Goal: Information Seeking & Learning: Find specific fact

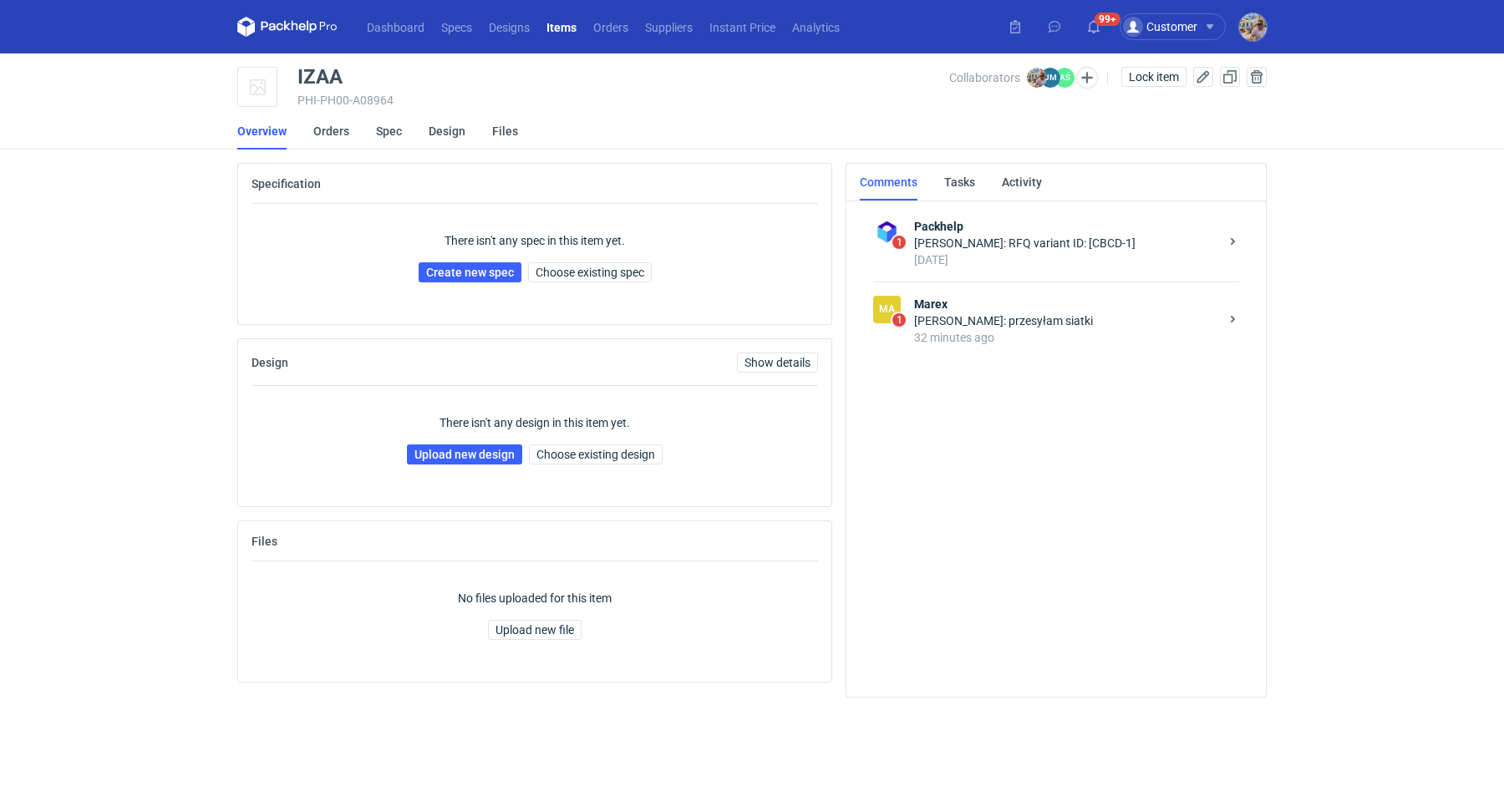
click at [1006, 294] on div "Ma 1 Marex Joanna Myślak: przesyłam siatki 32 minutes ago" at bounding box center [1056, 321] width 366 height 78
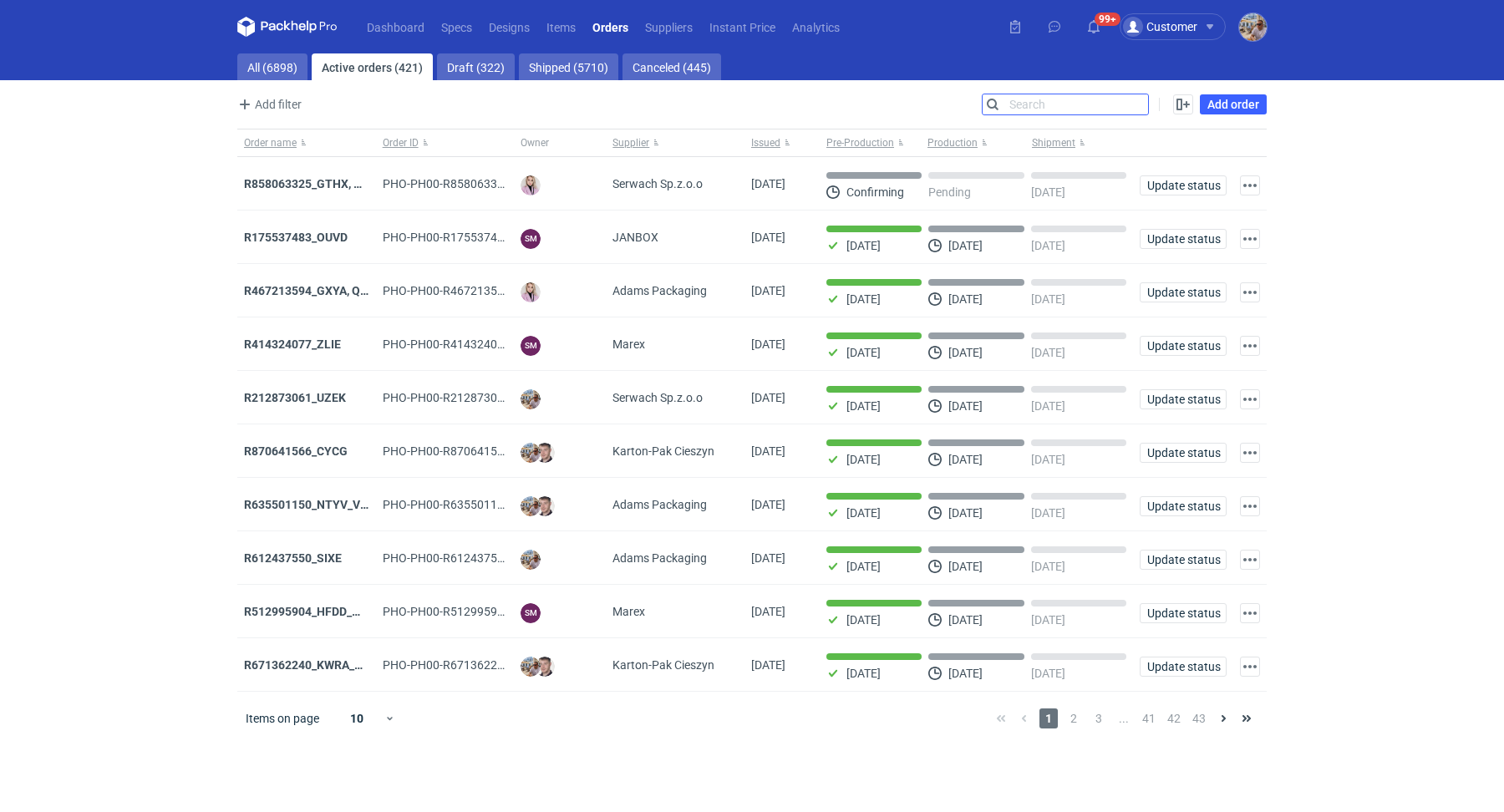
click at [1142, 108] on input "Search" at bounding box center [1065, 104] width 165 height 20
click at [274, 57] on link "All (6898)" at bounding box center [272, 67] width 70 height 27
click at [1136, 103] on input "Search" at bounding box center [1065, 104] width 165 height 20
click at [1093, 103] on input "Search" at bounding box center [1065, 104] width 165 height 20
paste input "R767970935"
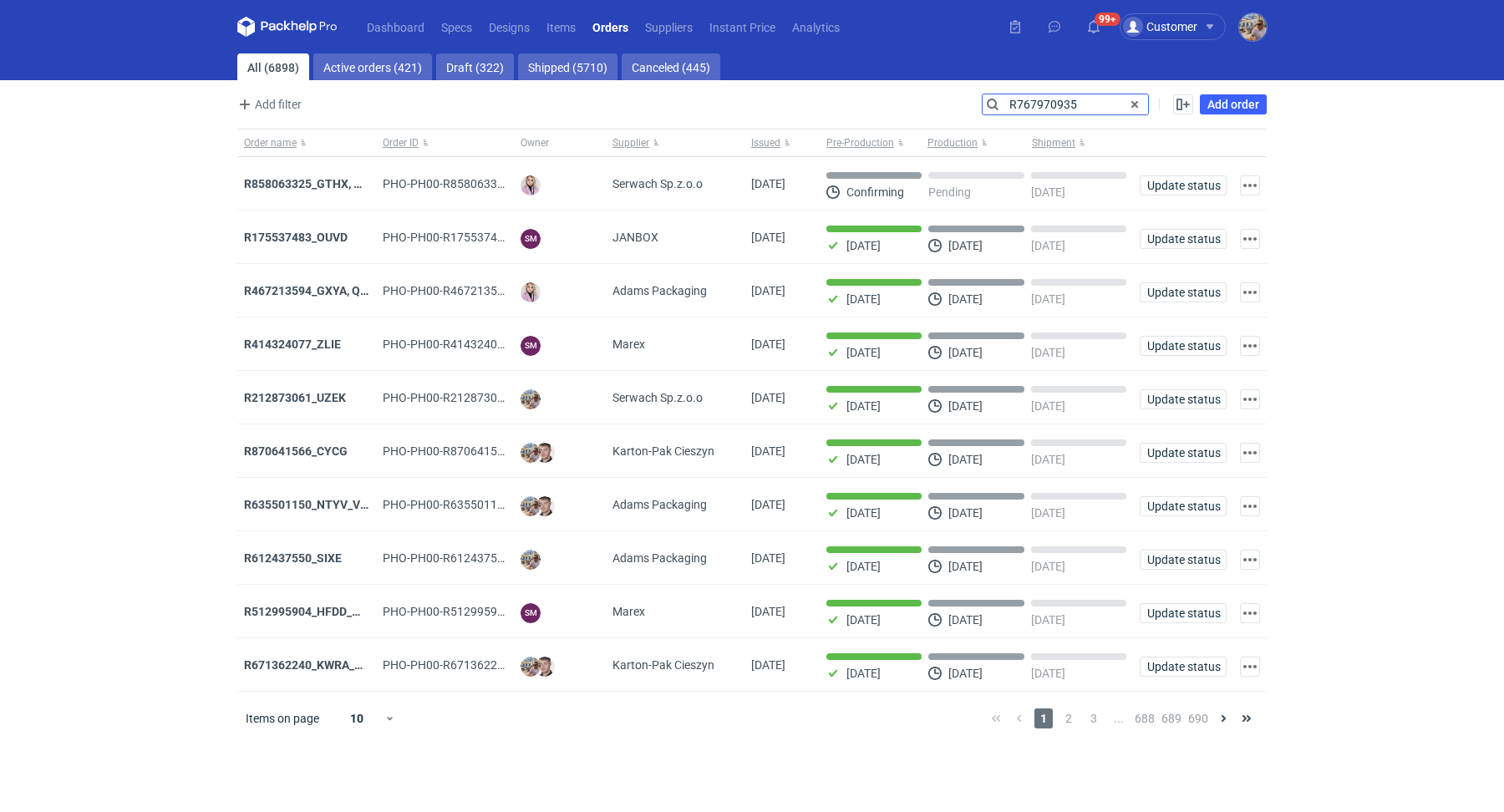
type input "R767970935"
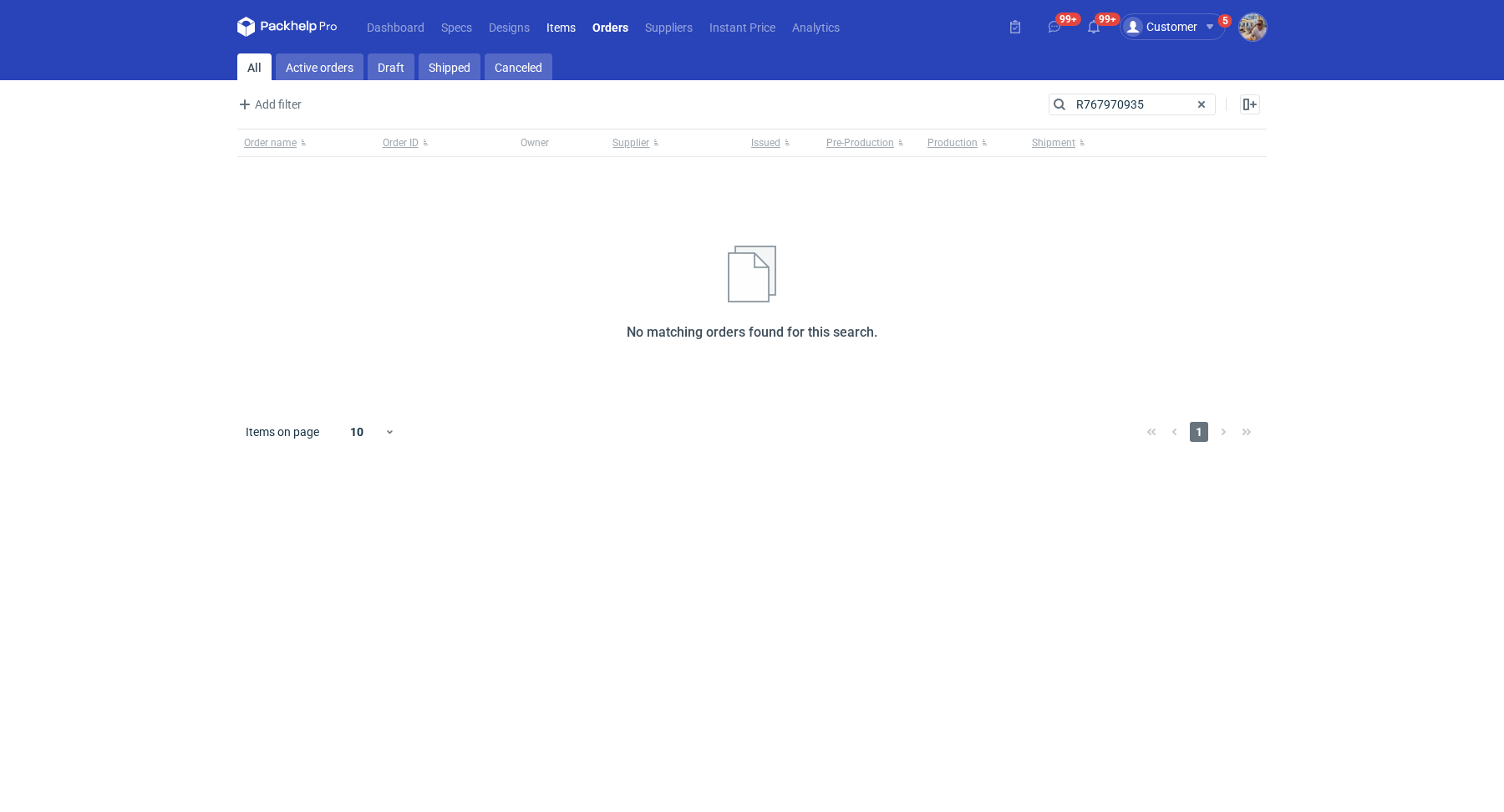
click at [569, 32] on link "Items" at bounding box center [561, 27] width 46 height 20
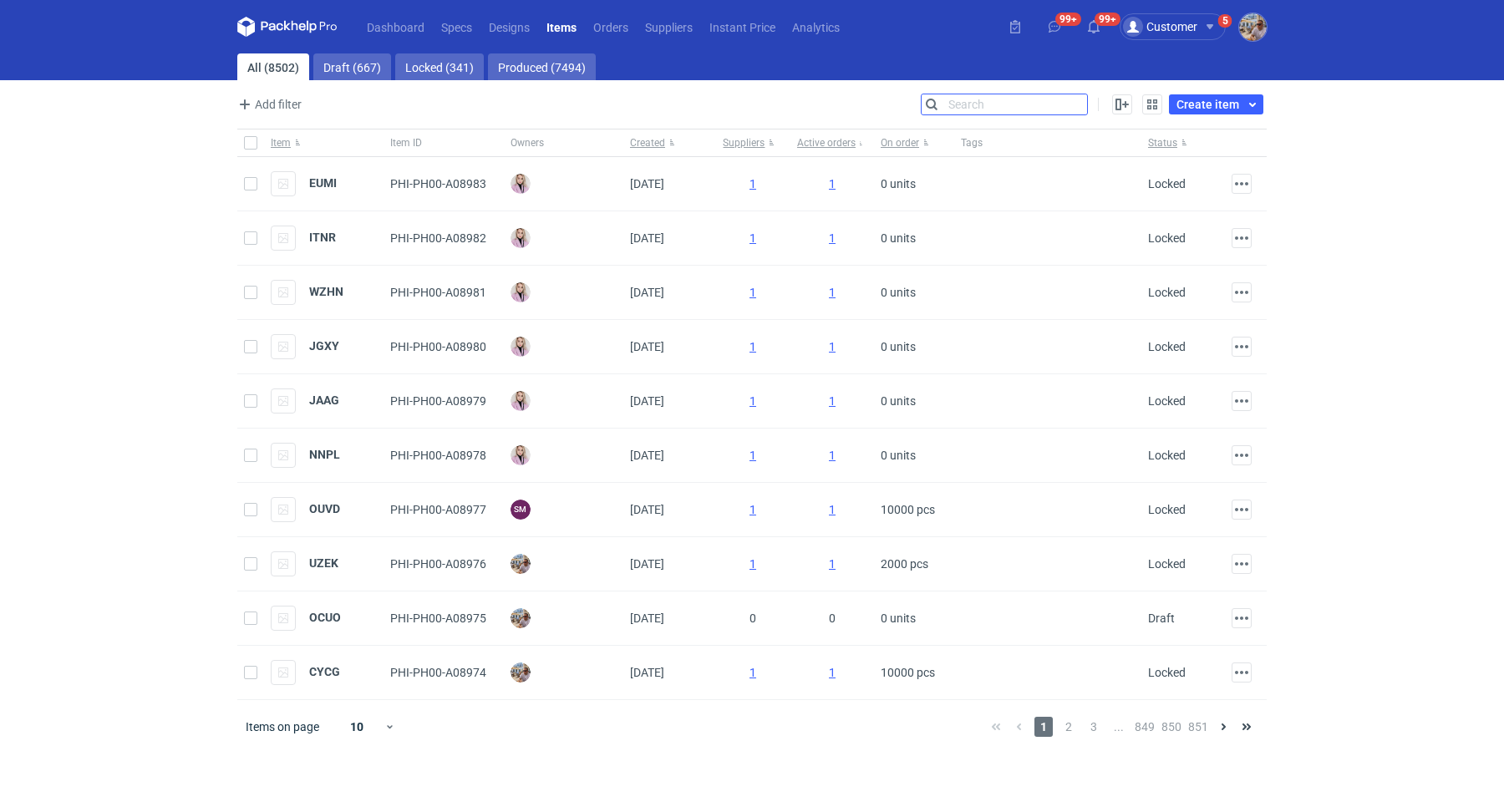
click at [1082, 100] on input "Search" at bounding box center [1004, 104] width 165 height 20
paste input "R767970935"
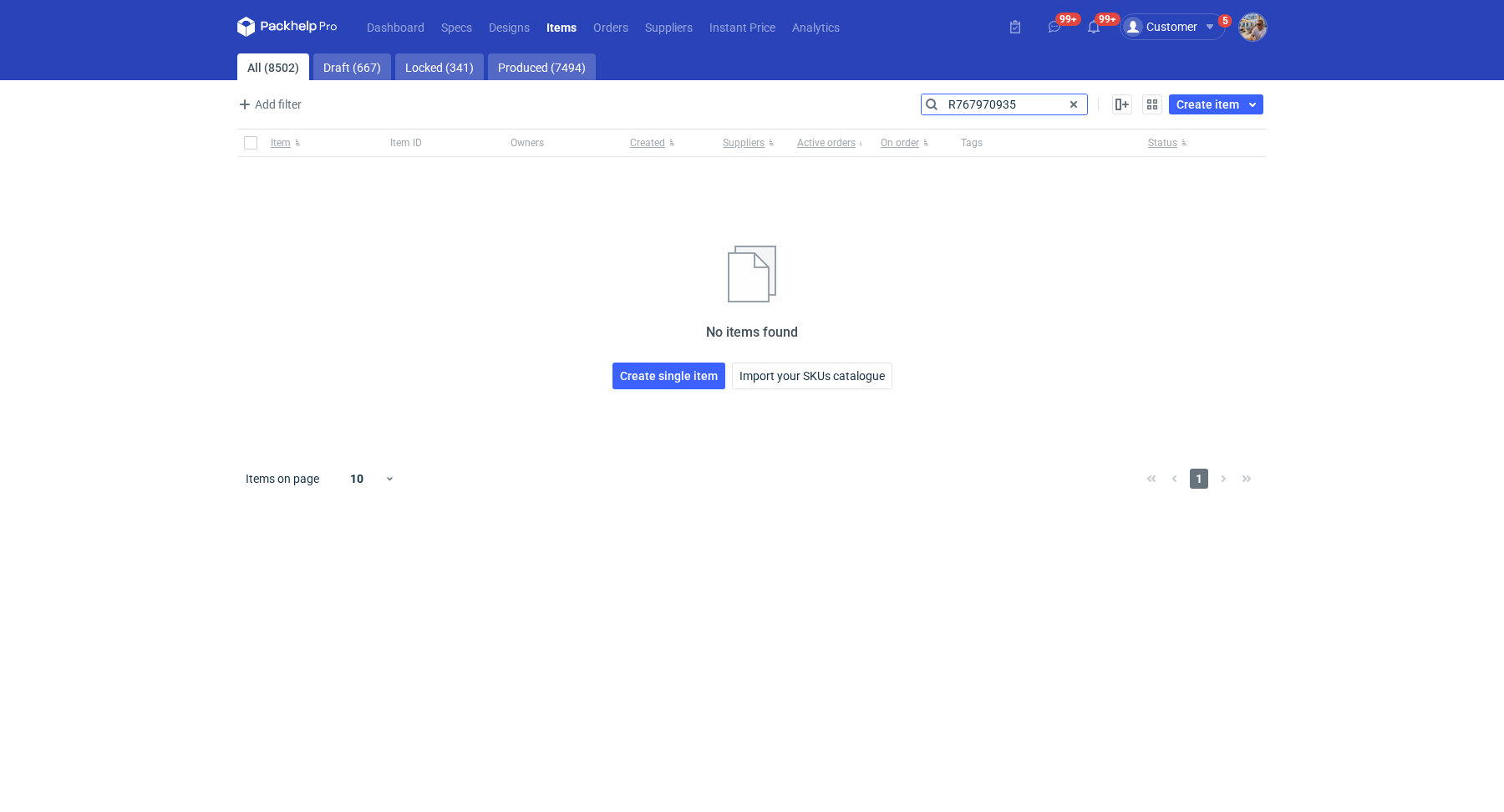
type input "R767970935"
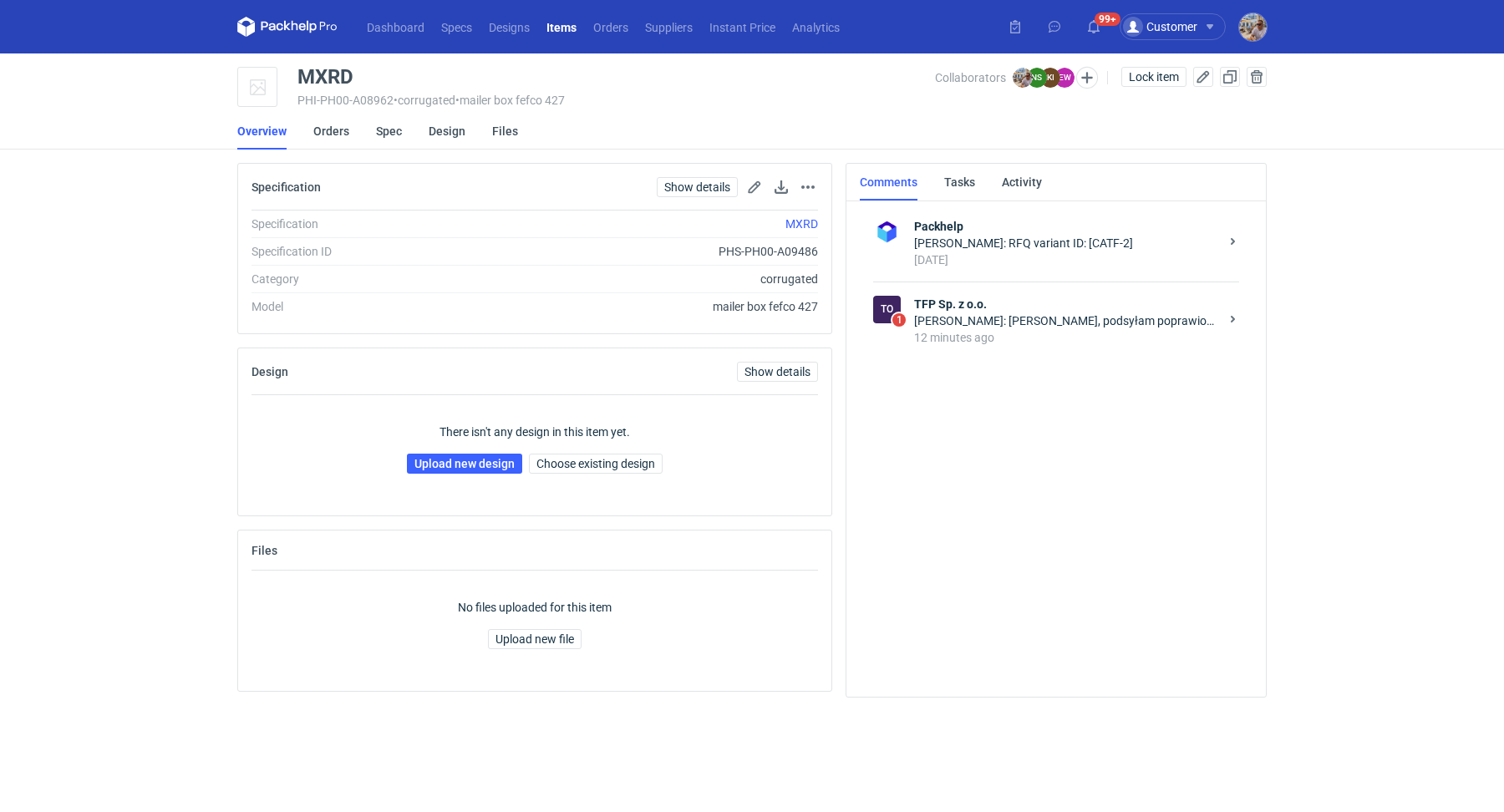
click at [991, 300] on strong "TFP Sp. z o.o." at bounding box center [1066, 304] width 305 height 17
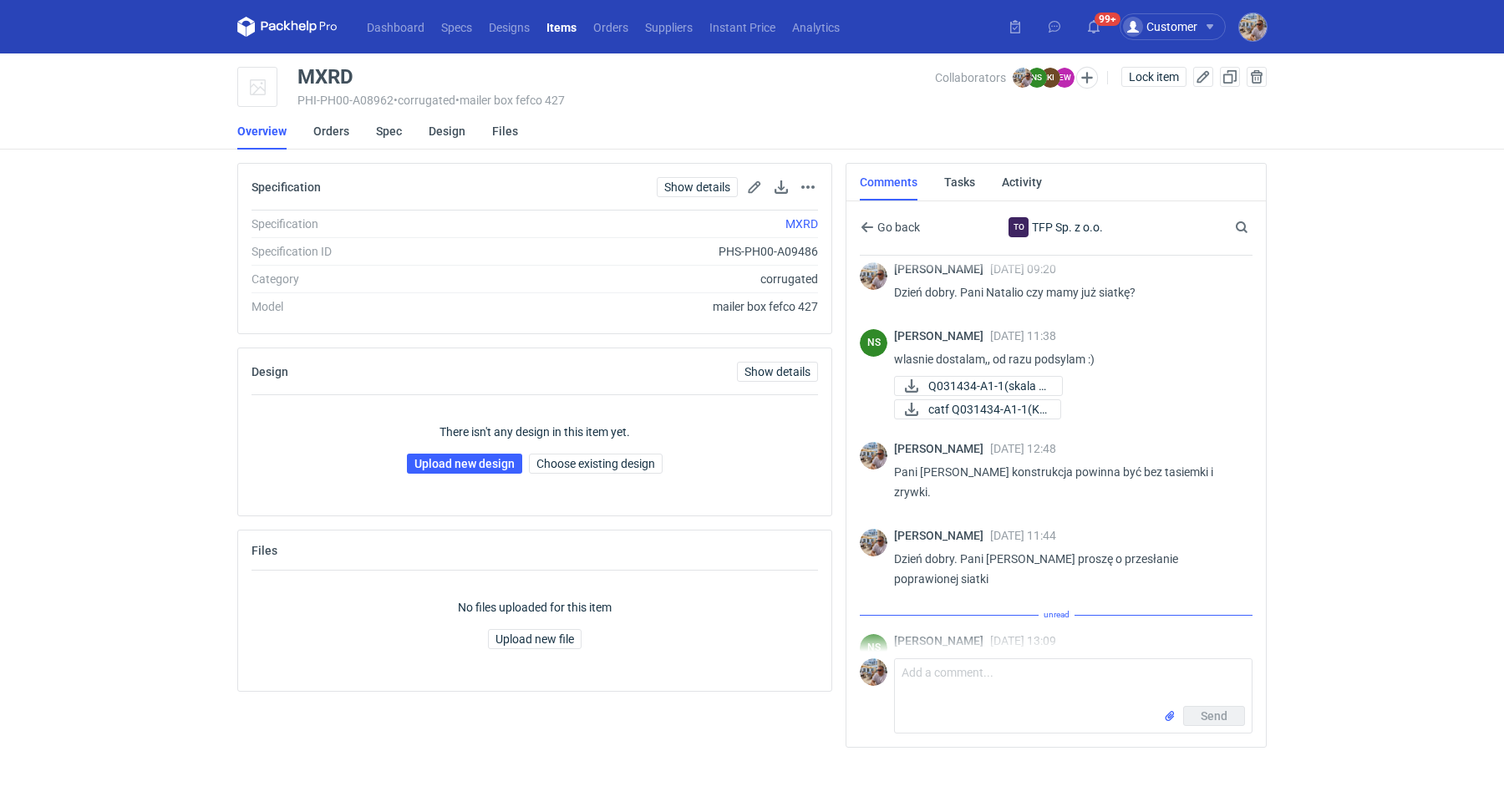
scroll to position [393, 0]
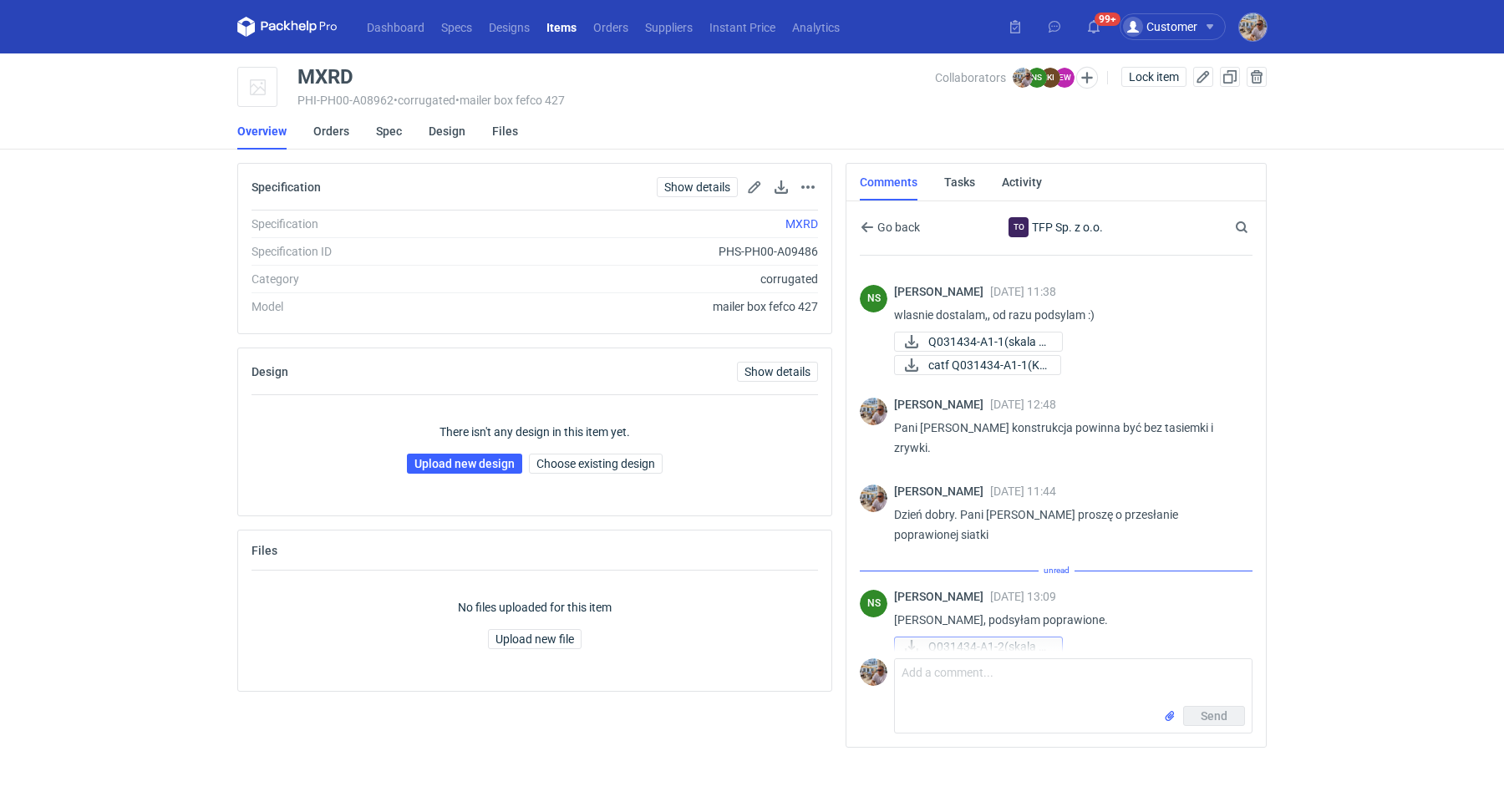
click at [1004, 637] on span "Q031434-A1-2(skala 1..." at bounding box center [989, 646] width 120 height 19
click at [991, 661] on span "CATF Q031434-A1-2(K)..." at bounding box center [991, 670] width 125 height 19
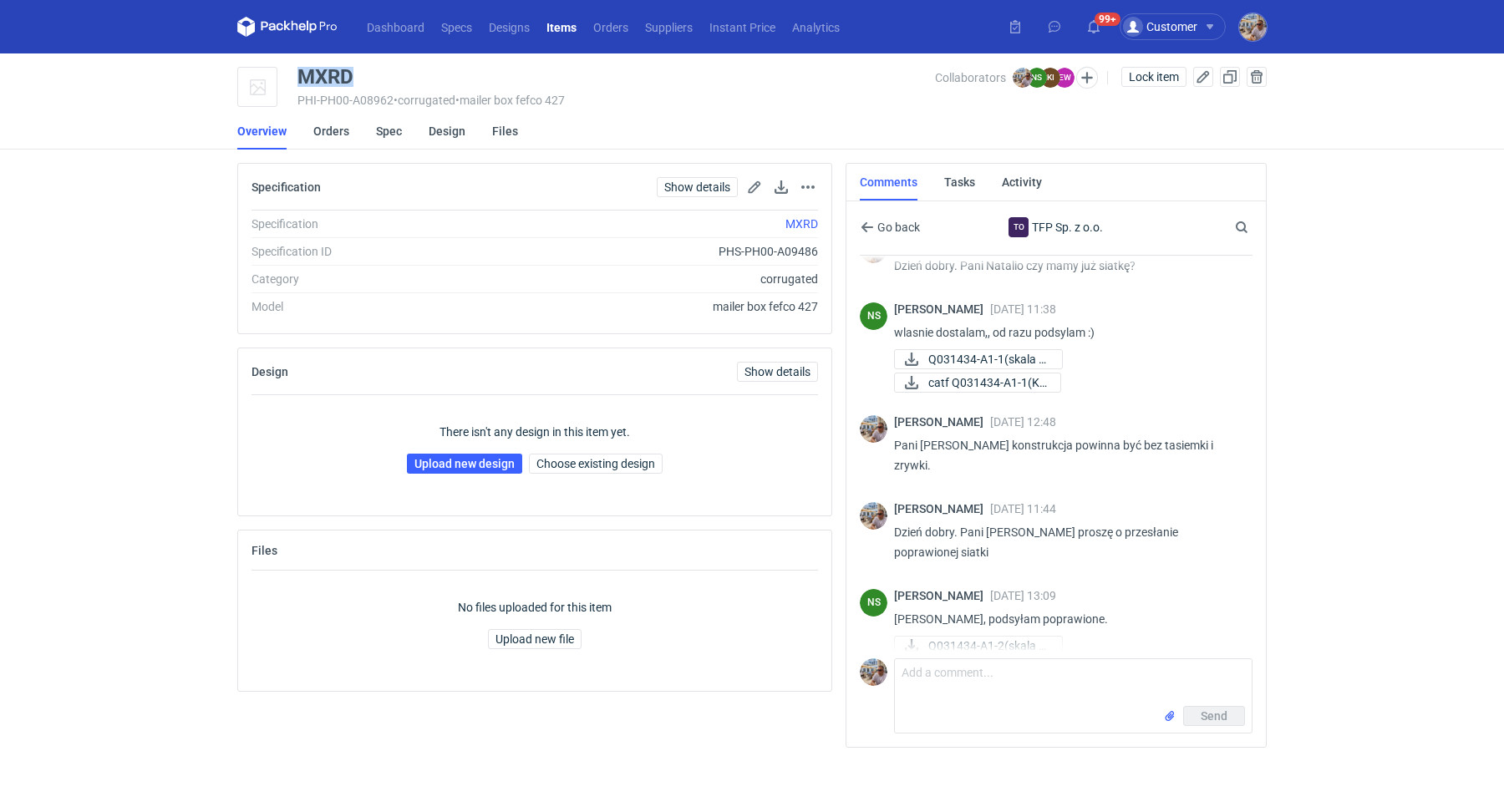
drag, startPoint x: 374, startPoint y: 85, endPoint x: 306, endPoint y: 60, distance: 72.4
click at [306, 60] on main "MXRD PHI-PH00-A08962 • corrugated • mailer box fefco 427 Collaborators [PERSON_…" at bounding box center [752, 433] width 1043 height 759
copy div "MXRD"
click at [991, 660] on span "CATF Q031434-A1-2(K)..." at bounding box center [991, 669] width 125 height 19
